Goal: Task Accomplishment & Management: Use online tool/utility

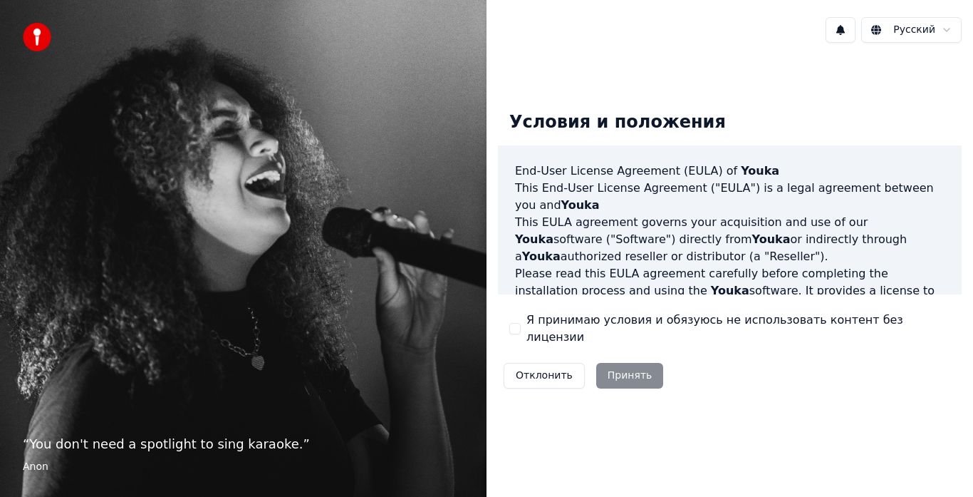
click at [519, 326] on button "Я принимаю условия и обязуюсь не использовать контент без лицензии" at bounding box center [514, 328] width 11 height 11
click at [601, 364] on button "Принять" at bounding box center [630, 376] width 68 height 26
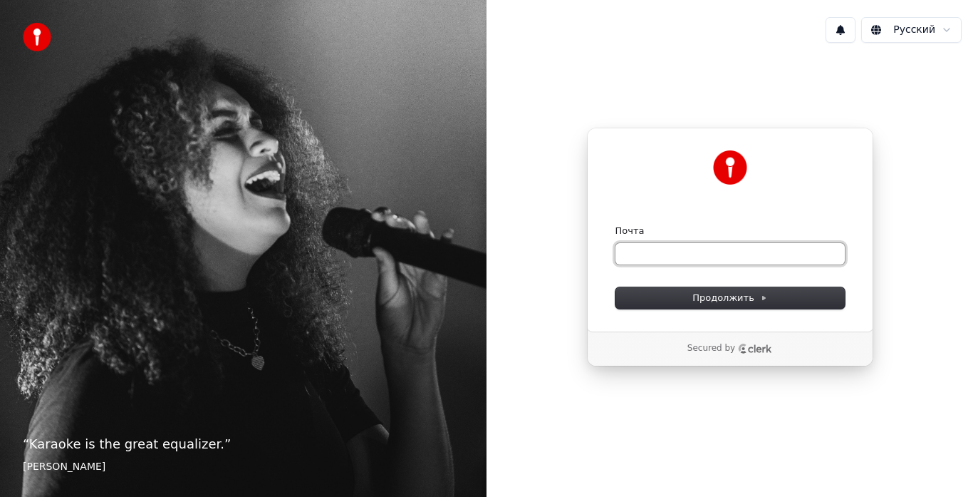
click at [650, 256] on input "Почта" at bounding box center [730, 253] width 229 height 21
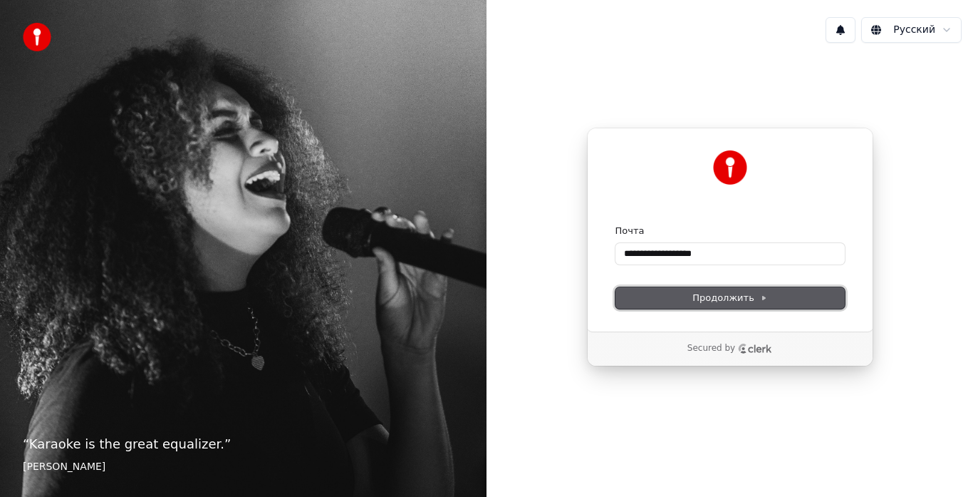
click at [676, 297] on button "Продолжить" at bounding box center [730, 297] width 229 height 21
type input "**********"
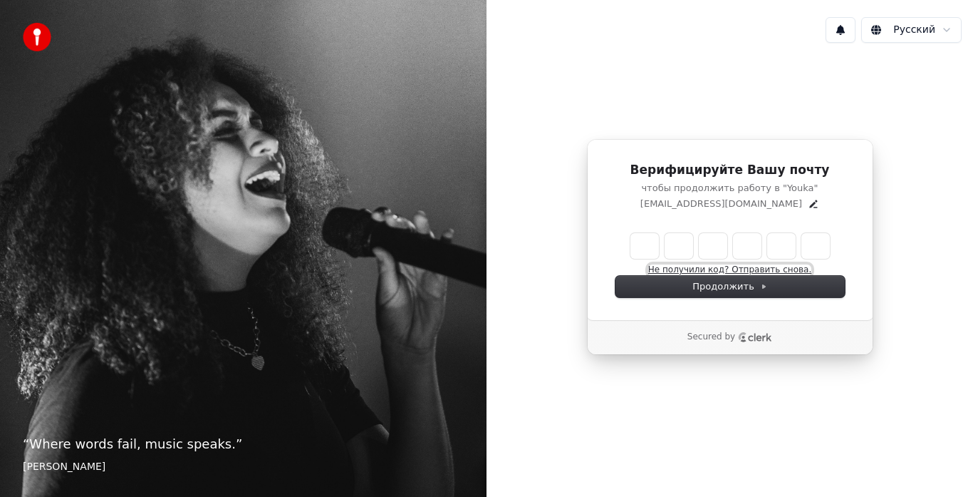
click at [685, 268] on button "Не получили код? Отправить снова." at bounding box center [729, 269] width 163 height 11
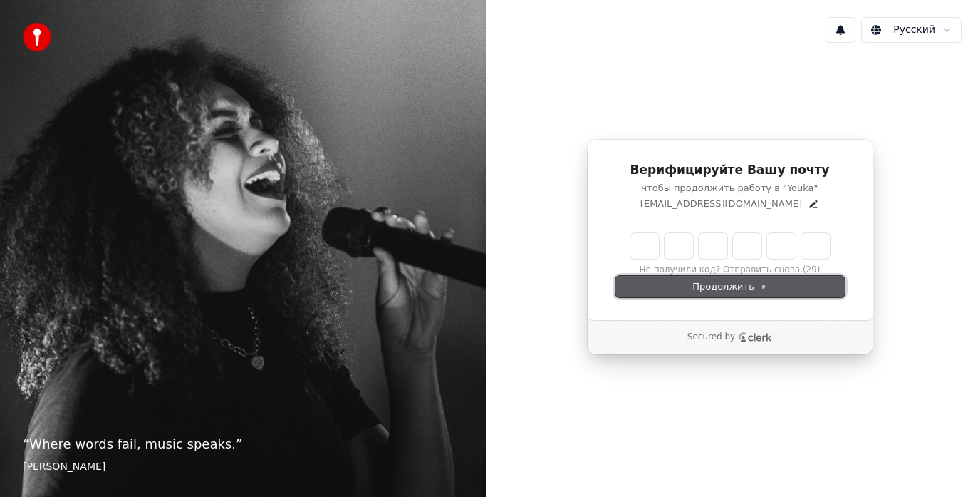
click at [767, 283] on button "Продолжить" at bounding box center [730, 286] width 229 height 21
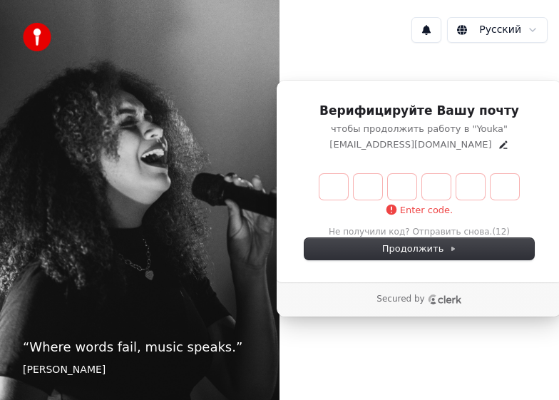
click at [415, 120] on div "Верифицируйте Вашу почту чтобы продолжить работу в "Youka" d.proflog@gmail.com" at bounding box center [418, 127] width 229 height 48
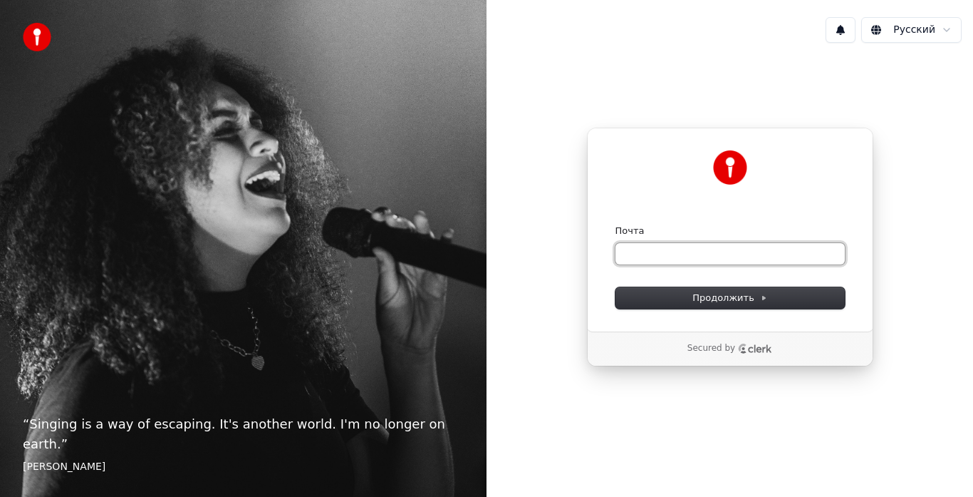
click at [692, 258] on input "Почта" at bounding box center [730, 253] width 229 height 21
type input "*"
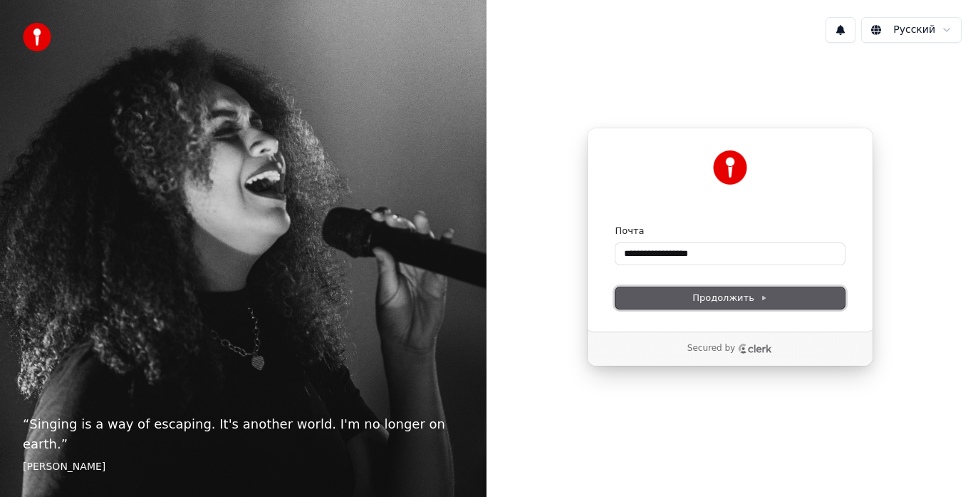
click at [709, 295] on span "Продолжить" at bounding box center [729, 297] width 75 height 13
type input "**********"
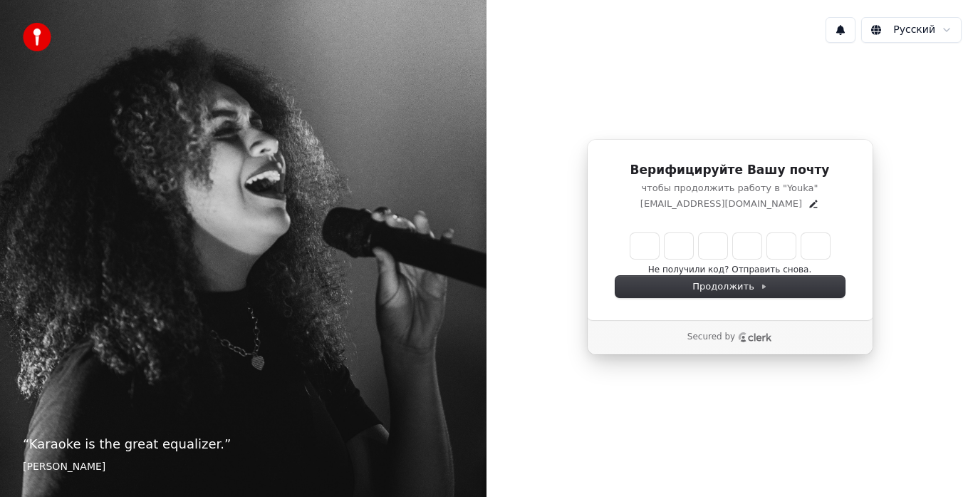
click at [634, 239] on input "Enter verification code" at bounding box center [729, 246] width 199 height 26
type input "******"
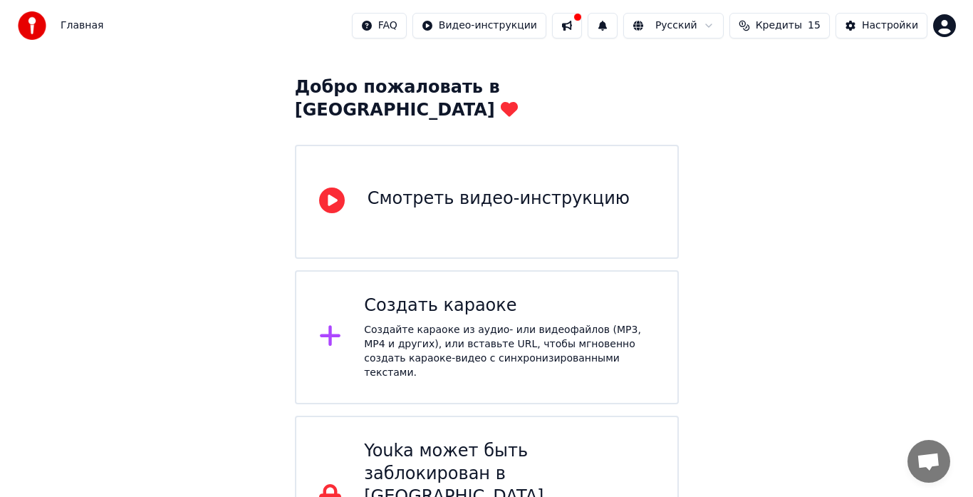
scroll to position [71, 0]
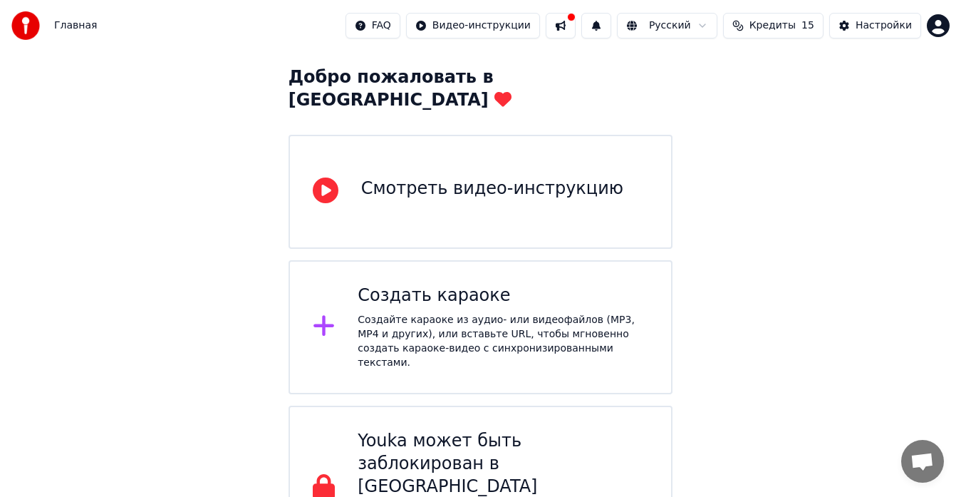
click at [498, 322] on div "Создайте караоке из аудио- или видеофайлов (MP3, MP4 и других), или вставьте UR…" at bounding box center [503, 341] width 291 height 57
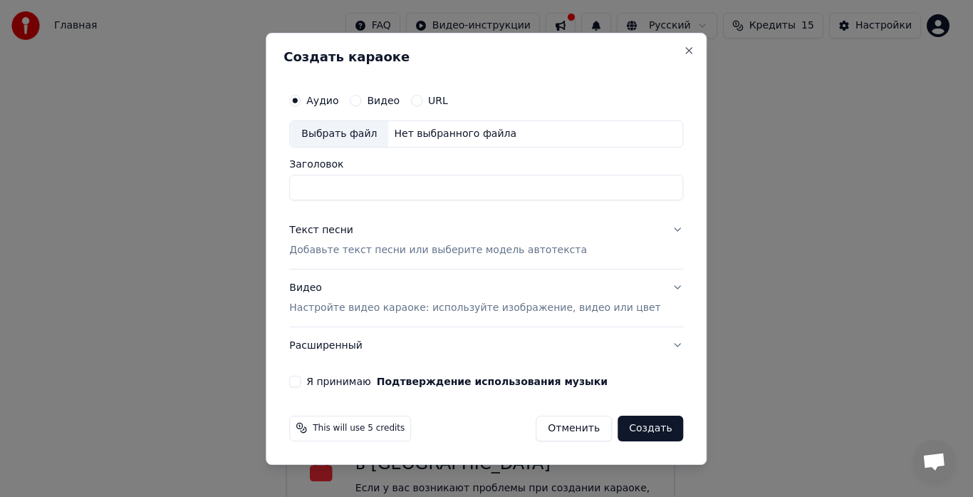
click at [375, 180] on input "Заголовок" at bounding box center [486, 188] width 394 height 26
click at [323, 386] on div "Я принимаю Подтверждение использования музыки" at bounding box center [486, 380] width 394 height 11
click at [301, 383] on button "Я принимаю Подтверждение использования музыки" at bounding box center [294, 380] width 11 height 11
click at [361, 197] on input "Заголовок" at bounding box center [486, 188] width 394 height 26
type input "*"
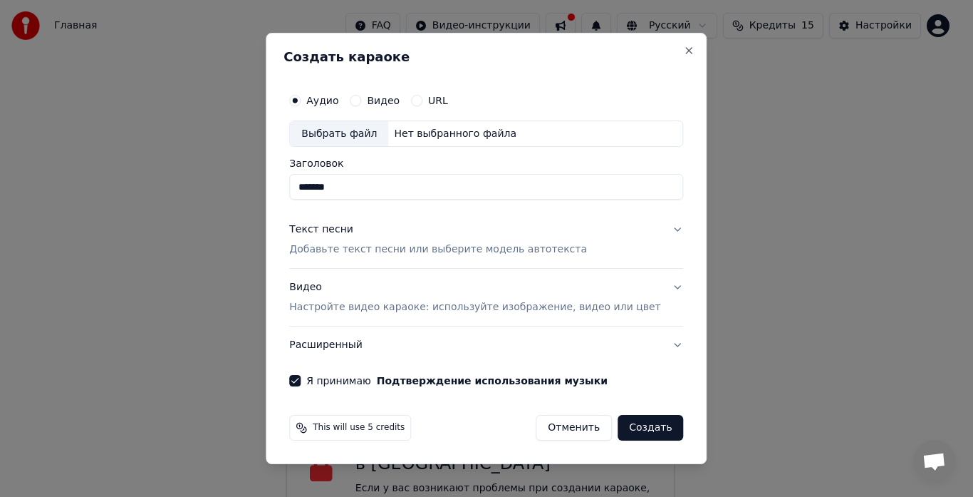
type input "*******"
click at [455, 254] on p "Добавьте текст песни или выберите модель автотекста" at bounding box center [438, 250] width 298 height 14
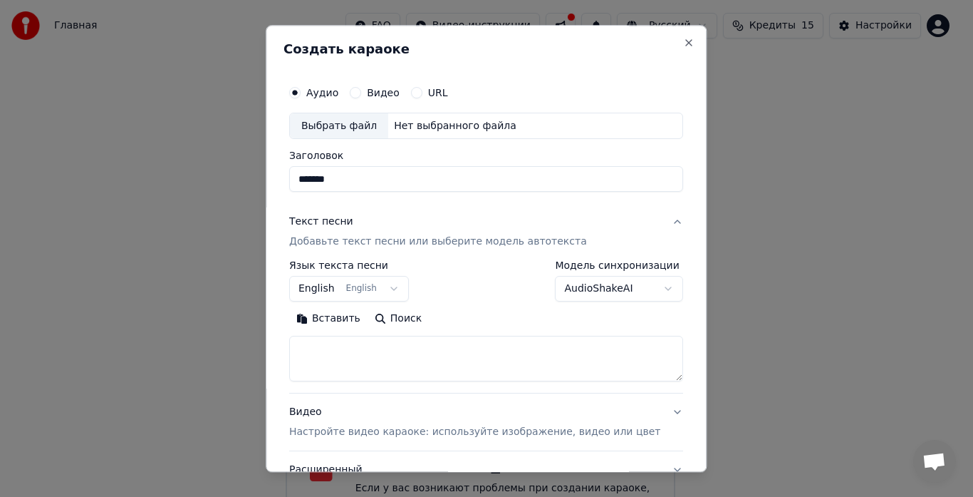
click at [398, 291] on button "English English" at bounding box center [349, 289] width 120 height 26
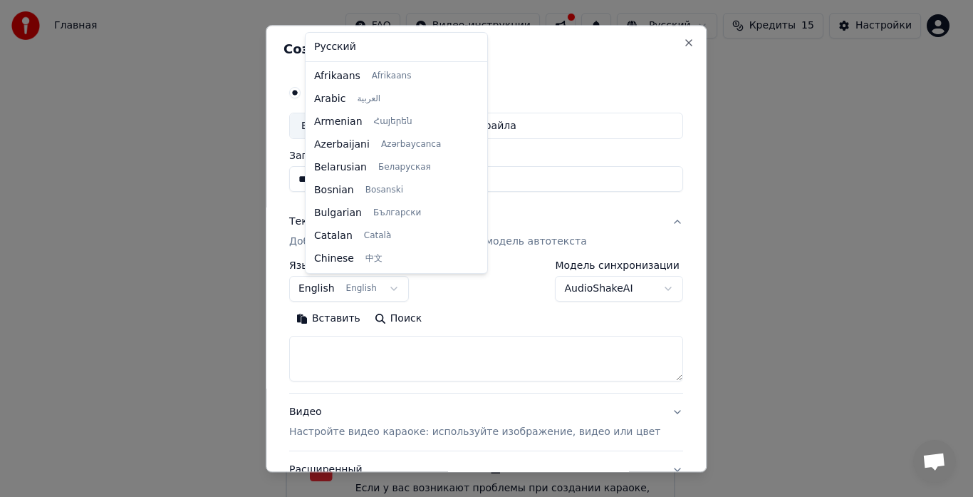
scroll to position [114, 0]
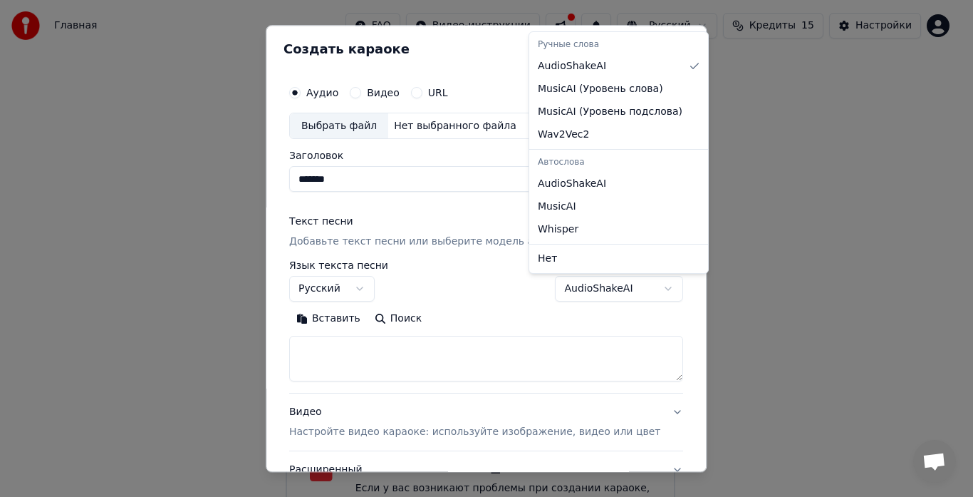
click at [642, 286] on body "Главная FAQ Видео-инструкции Русский Кредиты 15 Настройки Добро пожаловать в Yo…" at bounding box center [480, 231] width 961 height 604
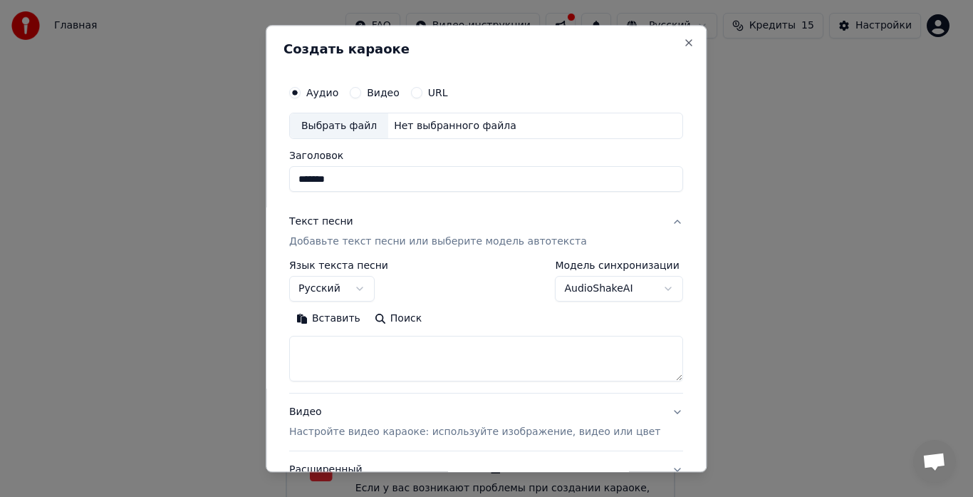
click at [642, 286] on body "Главная FAQ Видео-инструкции Русский Кредиты 15 Настройки Добро пожаловать в Yo…" at bounding box center [480, 231] width 961 height 604
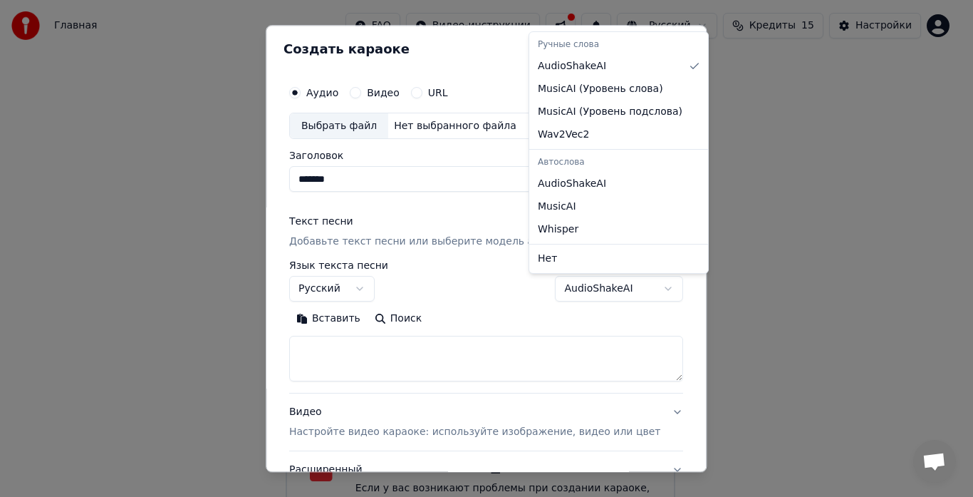
click at [642, 286] on body "Главная FAQ Видео-инструкции Русский Кредиты 15 Настройки Добро пожаловать в Yo…" at bounding box center [480, 231] width 961 height 604
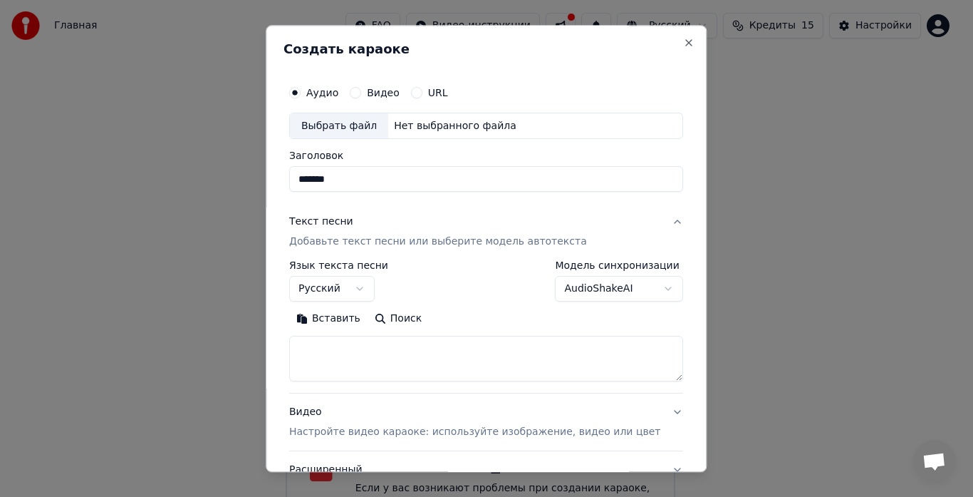
click at [425, 353] on textarea at bounding box center [486, 359] width 394 height 46
click at [352, 316] on button "Вставить" at bounding box center [328, 319] width 78 height 23
select select "**"
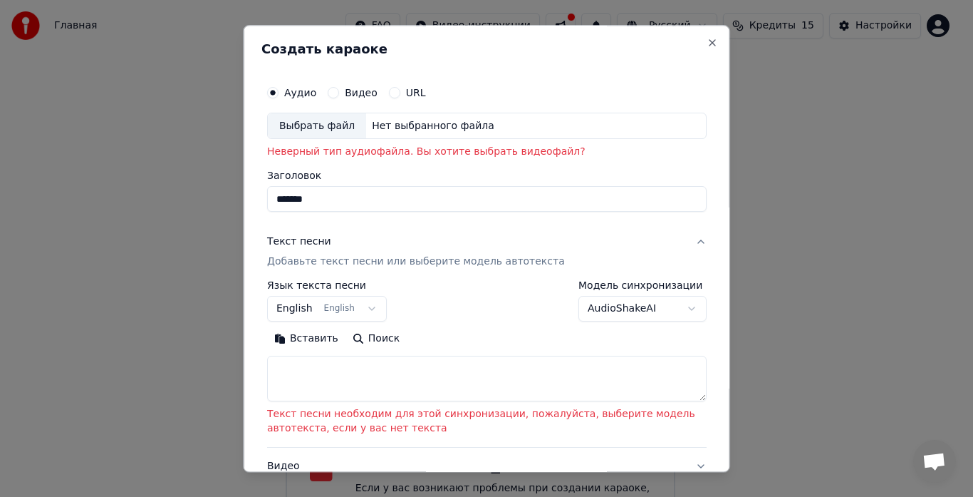
click at [382, 135] on div "Выбрать файл Нет выбранного файла" at bounding box center [487, 126] width 440 height 27
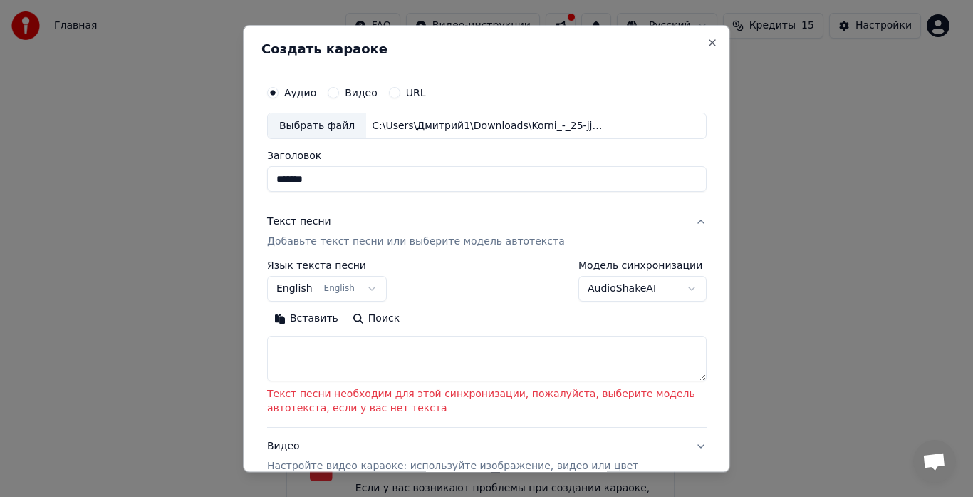
type input "**********"
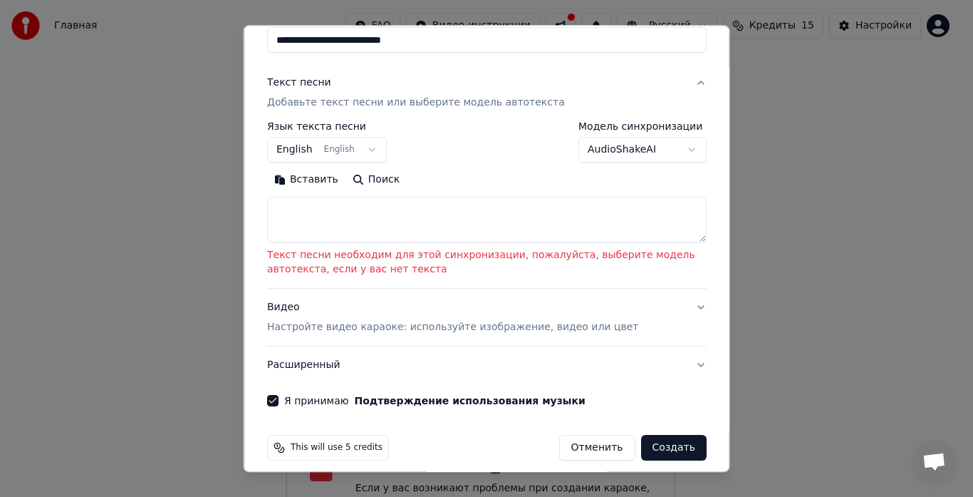
scroll to position [151, 0]
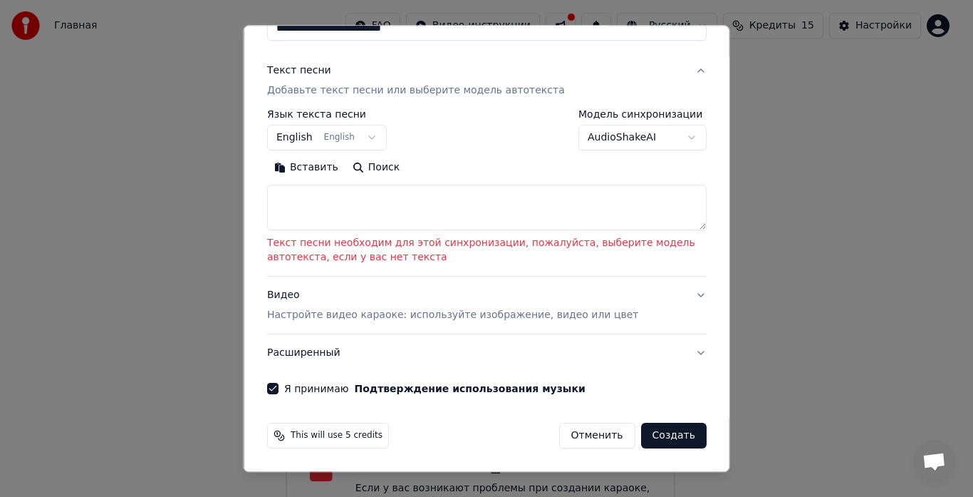
click at [651, 435] on button "Создать" at bounding box center [673, 436] width 66 height 26
click at [300, 215] on textarea at bounding box center [487, 208] width 440 height 46
click at [364, 165] on button "Поиск" at bounding box center [375, 168] width 61 height 23
click at [362, 142] on button "English English" at bounding box center [327, 138] width 120 height 26
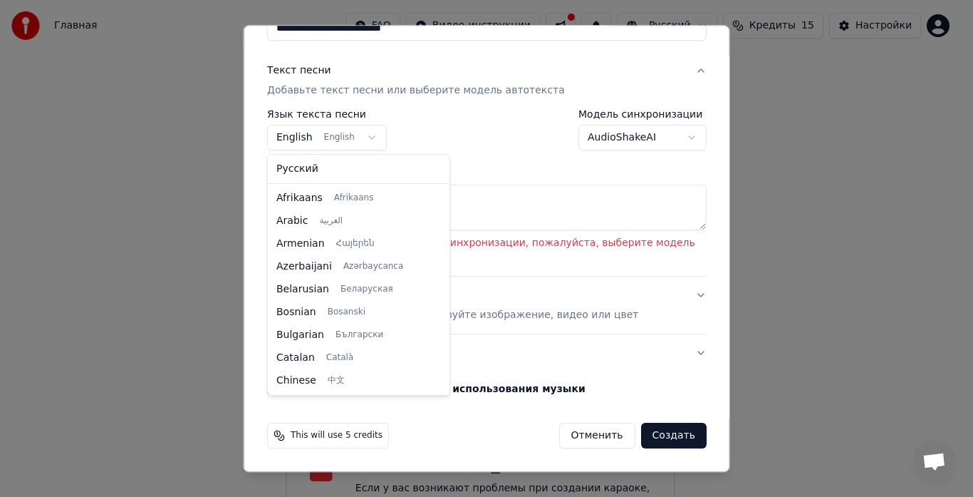
scroll to position [114, 0]
click at [319, 180] on div "Русский Afrikaans Afrikaans Arabic العربية Armenian Հայերեն Azerbaijani Azərbay…" at bounding box center [359, 275] width 182 height 240
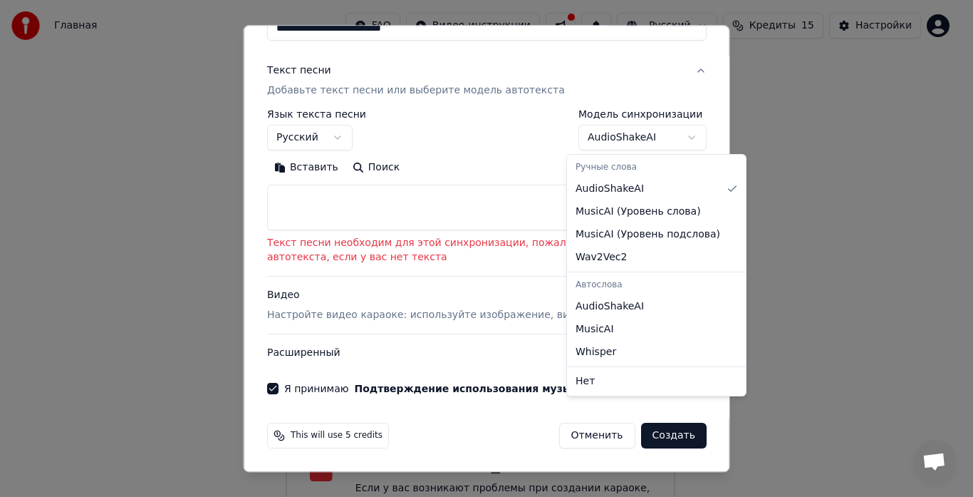
click at [681, 135] on body "**********" at bounding box center [480, 231] width 961 height 604
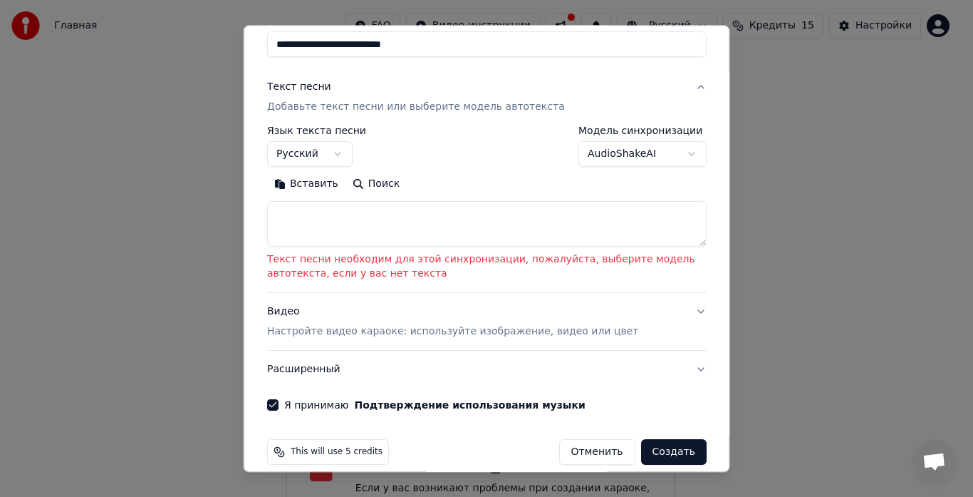
scroll to position [137, 0]
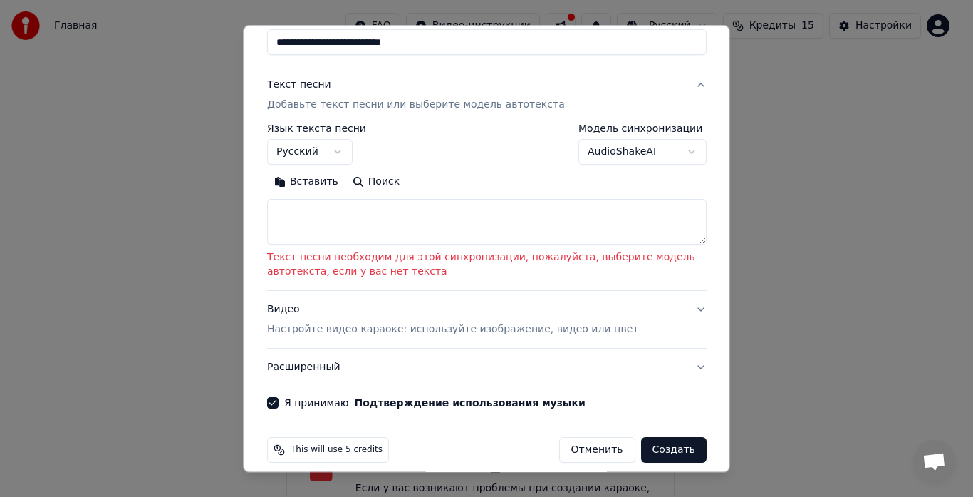
click at [693, 244] on div "Вставить Поиск" at bounding box center [487, 208] width 440 height 74
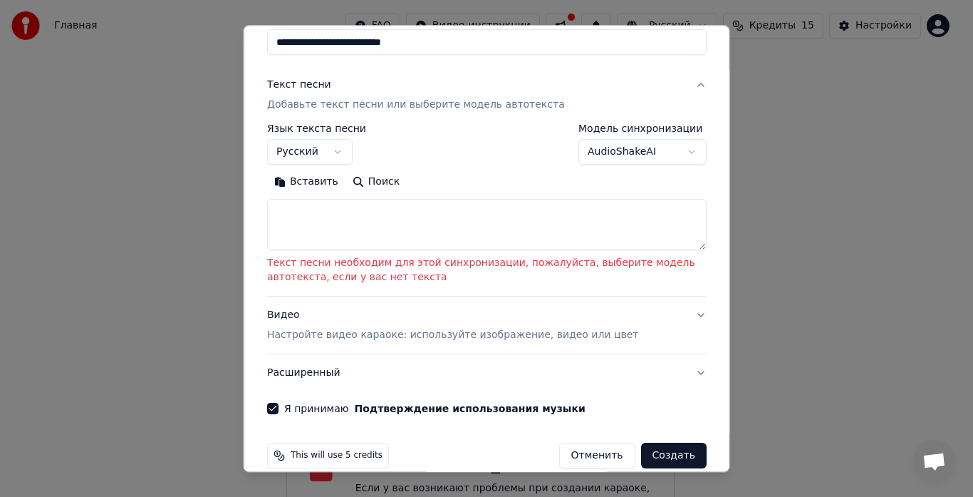
drag, startPoint x: 692, startPoint y: 240, endPoint x: 673, endPoint y: 239, distance: 18.5
click at [685, 246] on textarea at bounding box center [487, 224] width 440 height 51
click at [360, 182] on button "Поиск" at bounding box center [375, 182] width 61 height 23
click at [306, 181] on button "Вставить" at bounding box center [306, 182] width 78 height 23
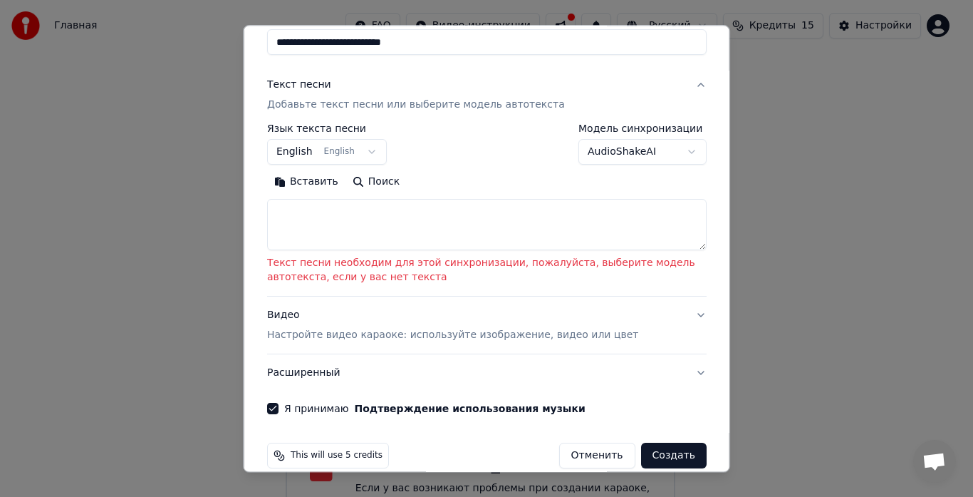
click at [370, 152] on body "**********" at bounding box center [480, 231] width 961 height 604
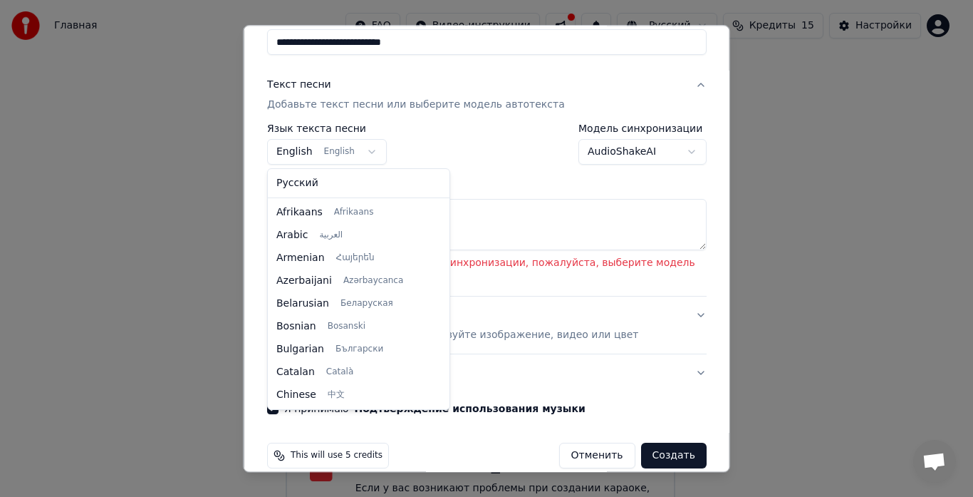
scroll to position [114, 0]
select select "**"
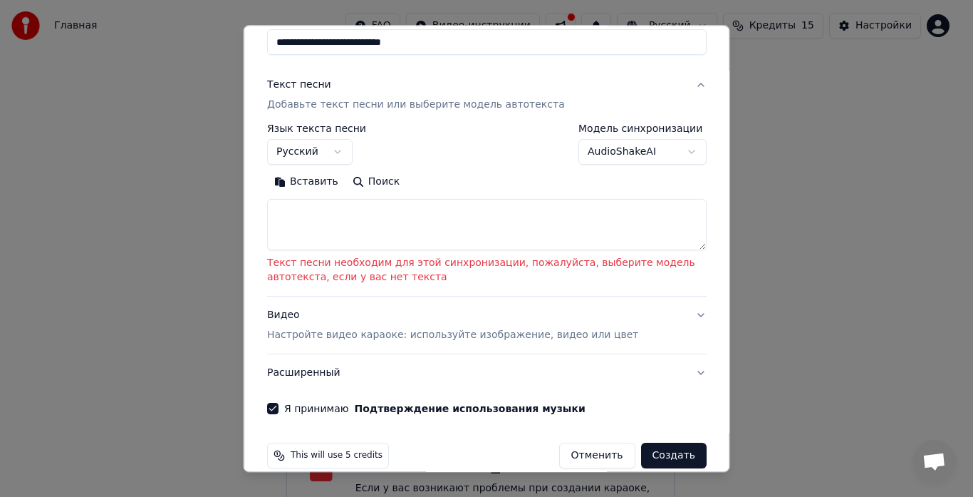
click at [308, 227] on textarea at bounding box center [487, 224] width 440 height 51
click at [351, 219] on textarea at bounding box center [487, 224] width 440 height 51
paste textarea "**********"
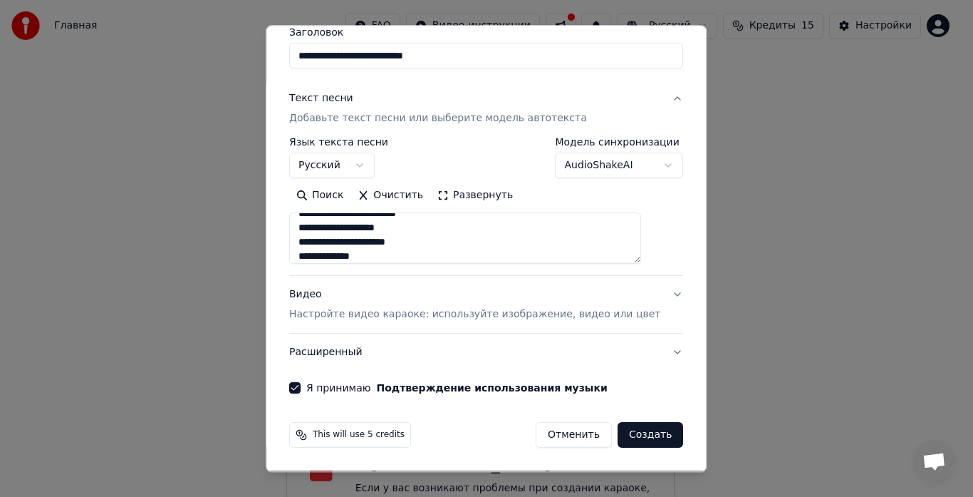
scroll to position [0, 0]
drag, startPoint x: 384, startPoint y: 214, endPoint x: 271, endPoint y: 226, distance: 113.1
click at [271, 226] on body "**********" at bounding box center [480, 231] width 961 height 604
click at [499, 224] on textarea at bounding box center [465, 238] width 352 height 51
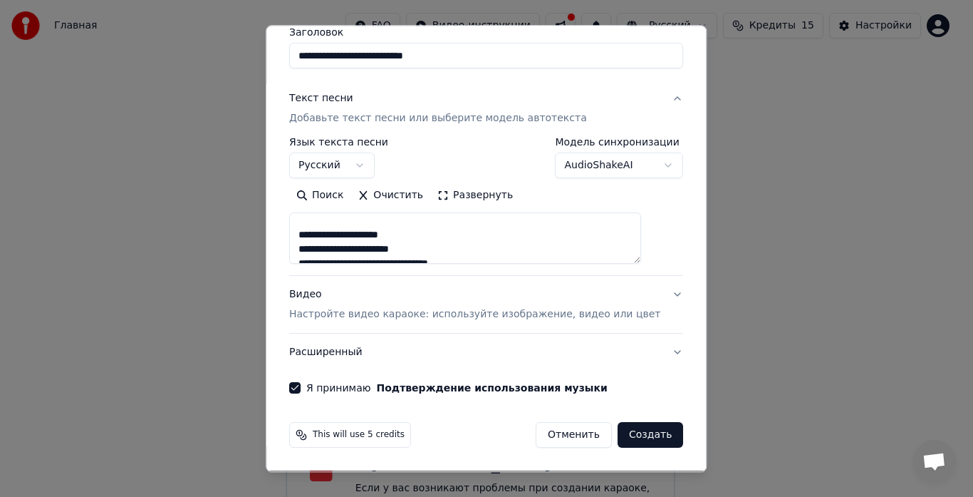
click at [641, 256] on textarea at bounding box center [465, 238] width 352 height 51
click at [453, 227] on textarea at bounding box center [465, 238] width 352 height 51
click at [450, 228] on textarea at bounding box center [465, 238] width 352 height 51
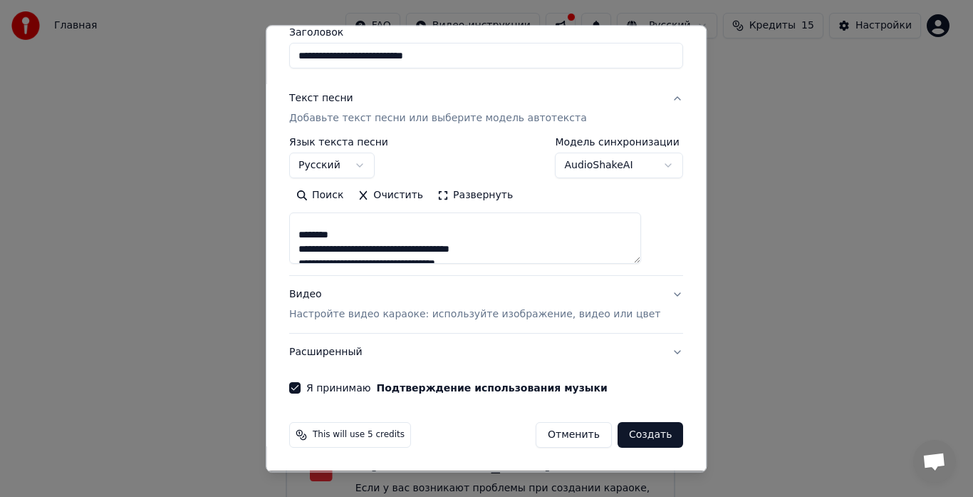
click at [363, 227] on textarea at bounding box center [465, 238] width 352 height 51
click at [359, 232] on textarea at bounding box center [465, 238] width 352 height 51
click at [416, 218] on textarea at bounding box center [465, 238] width 352 height 51
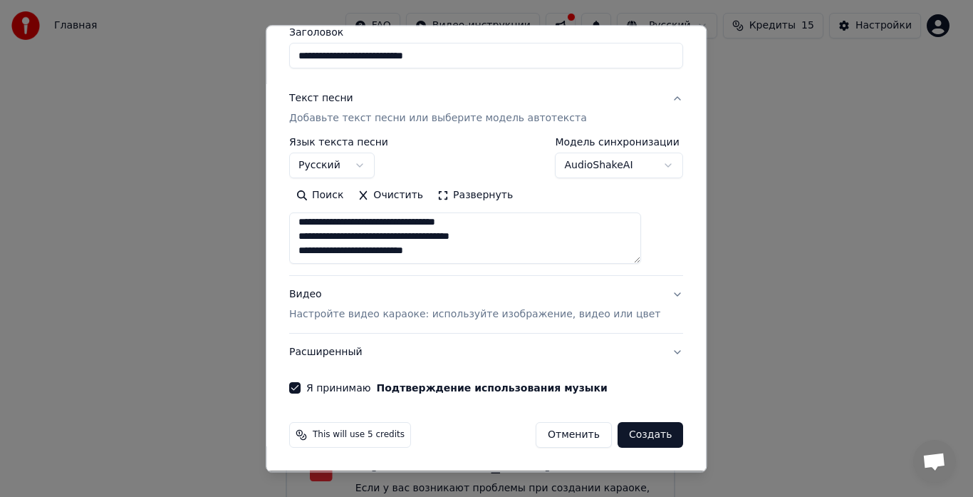
drag, startPoint x: 487, startPoint y: 249, endPoint x: 316, endPoint y: 239, distance: 172.0
click at [316, 239] on textarea at bounding box center [465, 238] width 352 height 51
click at [457, 251] on textarea at bounding box center [465, 238] width 352 height 51
drag, startPoint x: 421, startPoint y: 261, endPoint x: 407, endPoint y: 256, distance: 15.1
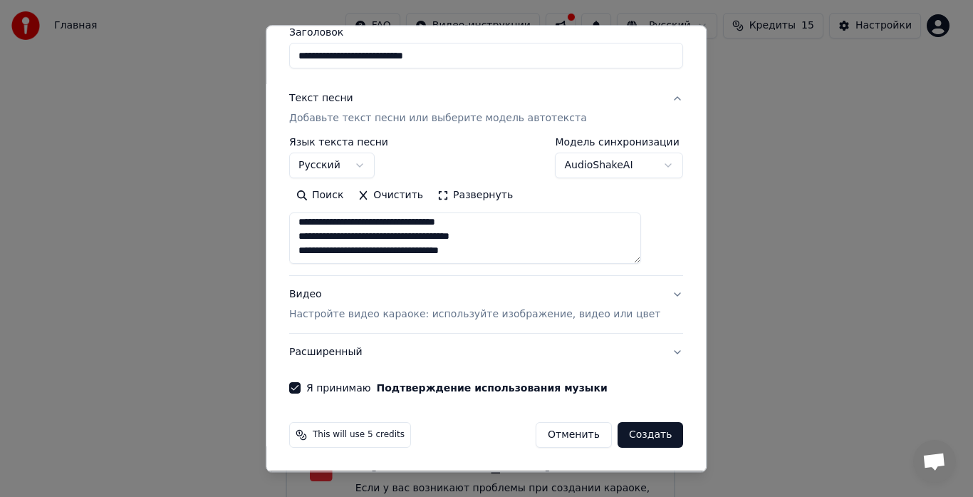
click at [407, 256] on textarea at bounding box center [465, 238] width 352 height 51
click at [465, 232] on textarea at bounding box center [465, 238] width 352 height 51
drag, startPoint x: 465, startPoint y: 232, endPoint x: 502, endPoint y: 303, distance: 80.0
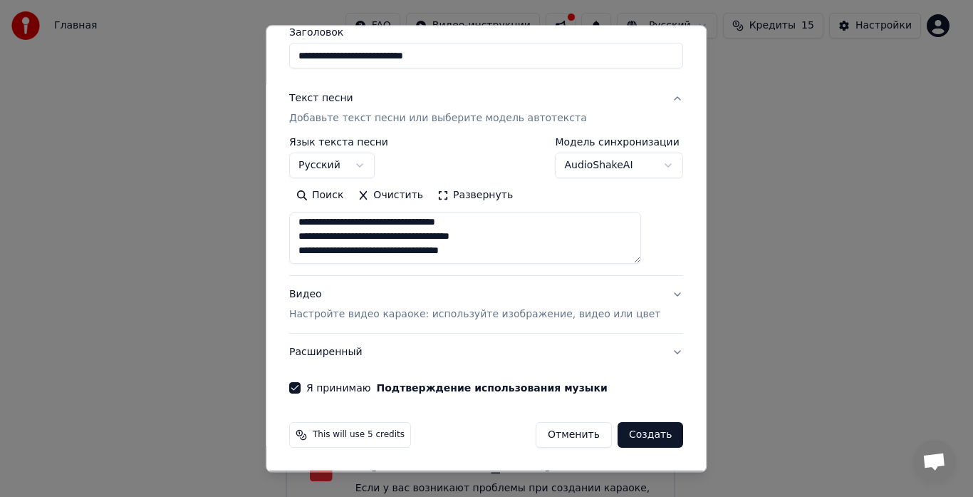
click at [502, 303] on div "**********" at bounding box center [486, 226] width 394 height 291
drag, startPoint x: 414, startPoint y: 249, endPoint x: 317, endPoint y: 239, distance: 97.5
click at [317, 239] on textarea at bounding box center [465, 238] width 352 height 51
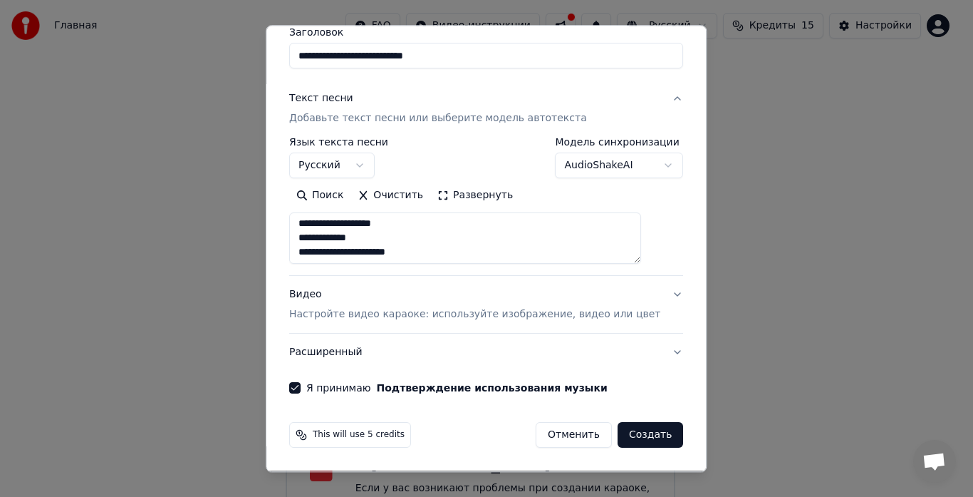
drag, startPoint x: 391, startPoint y: 227, endPoint x: 316, endPoint y: 254, distance: 79.8
click at [316, 254] on textarea at bounding box center [465, 238] width 352 height 51
type textarea "**********"
click at [618, 434] on button "Создать" at bounding box center [651, 435] width 66 height 26
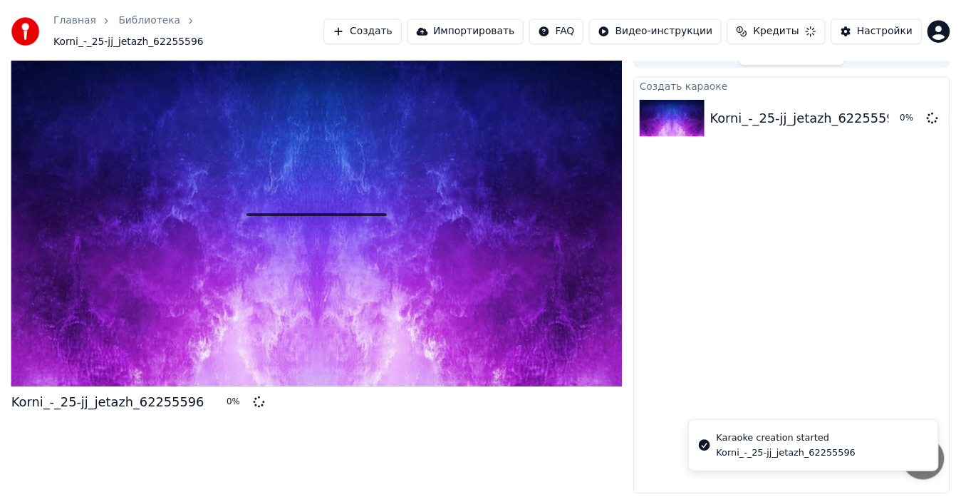
scroll to position [11, 0]
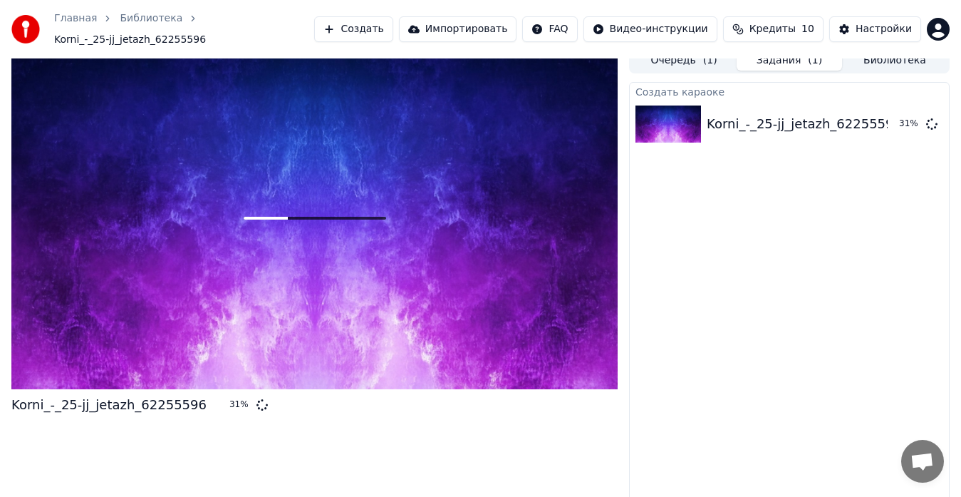
drag, startPoint x: 617, startPoint y: 434, endPoint x: 529, endPoint y: 530, distance: 130.1
click at [529, 486] on html "Главная Библиотека Korni_-_25-jj_jetazh_62255596 Создать Импортировать FAQ Виде…" at bounding box center [480, 237] width 961 height 497
click at [361, 274] on div at bounding box center [314, 218] width 606 height 341
click at [358, 278] on div at bounding box center [314, 218] width 606 height 341
click at [170, 395] on div "Korni_-_25-jj_jetazh_62255596" at bounding box center [108, 405] width 195 height 20
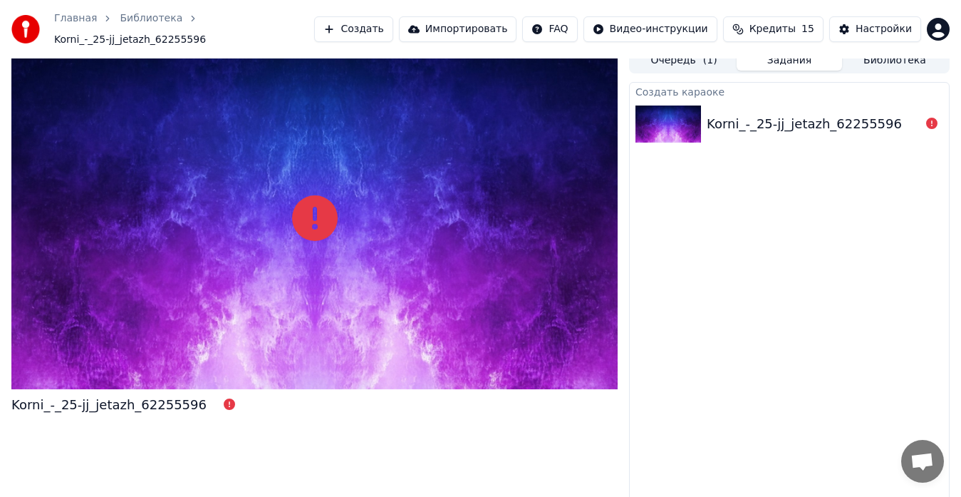
click at [154, 26] on link "Библиотека" at bounding box center [151, 18] width 63 height 14
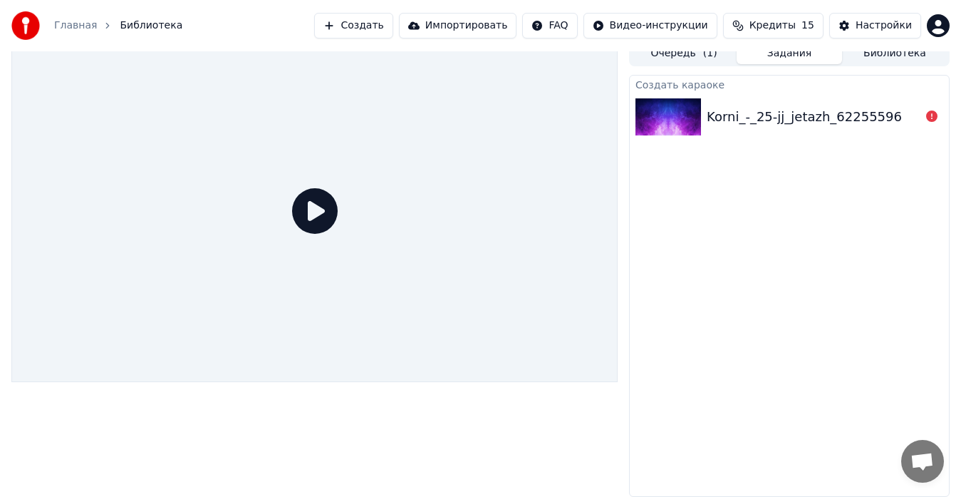
click at [307, 207] on icon at bounding box center [315, 211] width 46 height 46
click at [336, 219] on icon at bounding box center [315, 211] width 46 height 46
click at [934, 120] on icon at bounding box center [931, 115] width 11 height 11
